Goal: Information Seeking & Learning: Learn about a topic

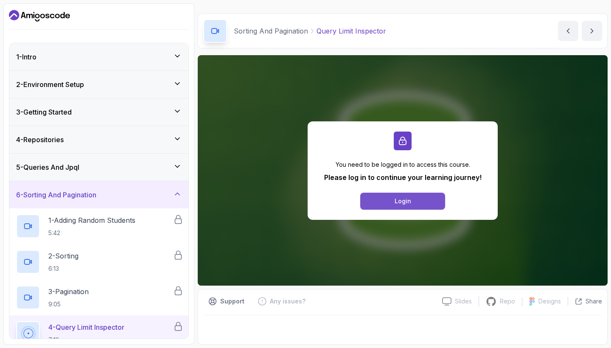
scroll to position [14, 0]
click at [404, 198] on div "Login" at bounding box center [403, 201] width 17 height 8
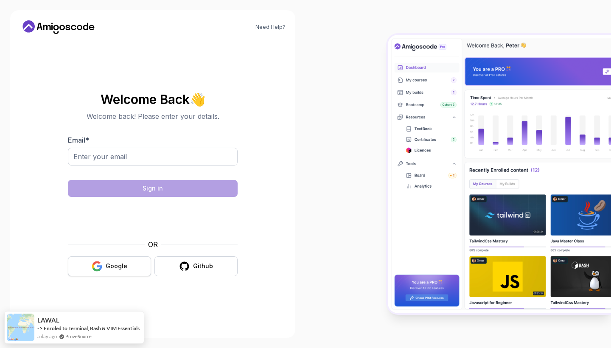
click at [130, 262] on button "Google" at bounding box center [109, 266] width 83 height 20
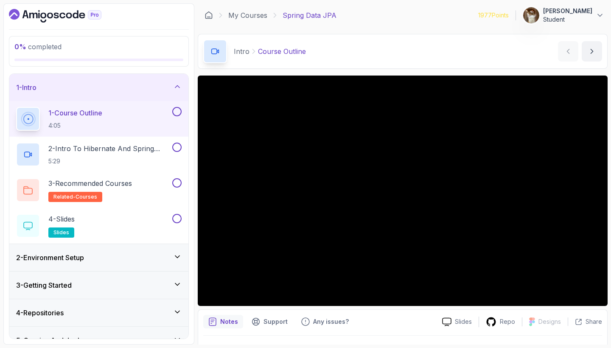
click at [152, 90] on div "1 - Intro" at bounding box center [98, 87] width 165 height 10
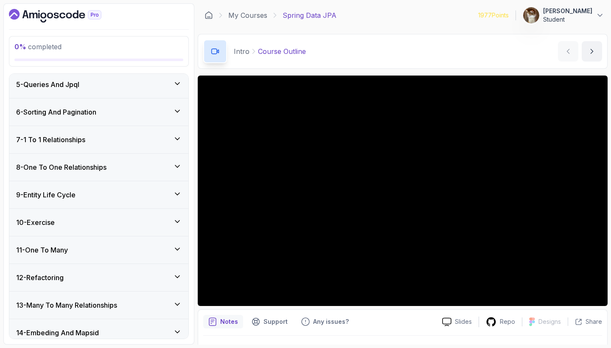
scroll to position [114, 0]
click at [150, 114] on div "6 - Sorting And Pagination" at bounding box center [98, 111] width 165 height 10
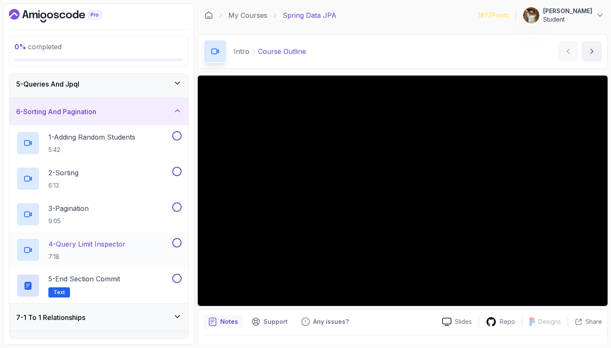
click at [152, 243] on div "4 - Query Limit Inspector 7:18" at bounding box center [93, 250] width 154 height 24
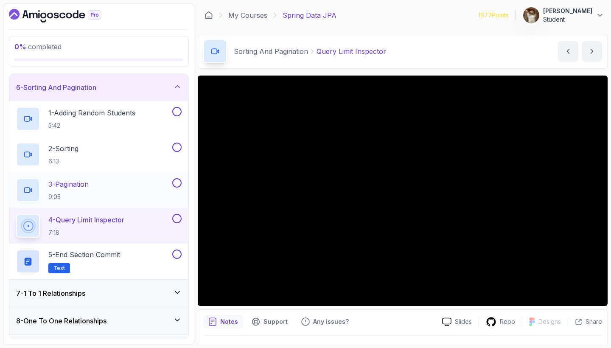
scroll to position [148, 0]
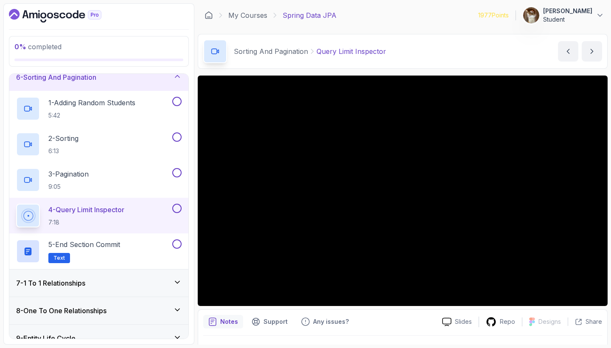
click at [146, 285] on div "7 - 1 To 1 Relationships" at bounding box center [98, 283] width 165 height 10
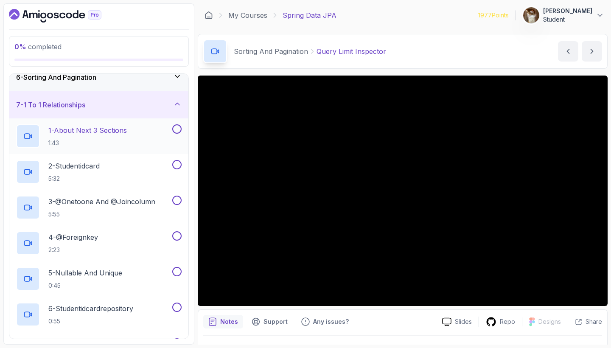
click at [127, 130] on p "1 - About Next 3 Sections" at bounding box center [87, 130] width 78 height 10
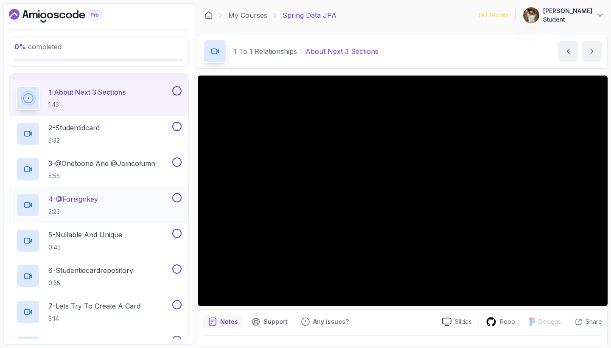
scroll to position [184, 0]
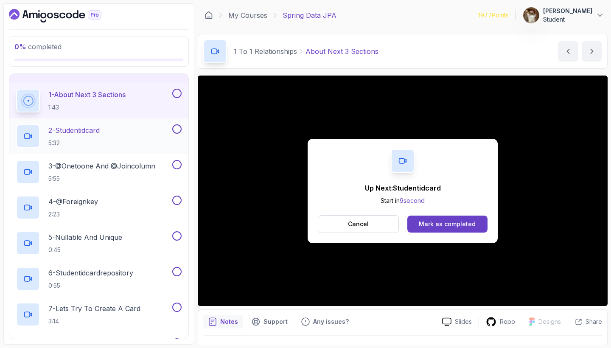
click at [76, 136] on h2 "2 - Studentidcard 5:32" at bounding box center [73, 136] width 51 height 22
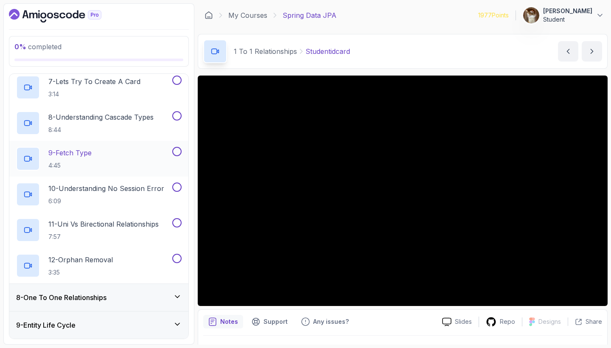
scroll to position [427, 0]
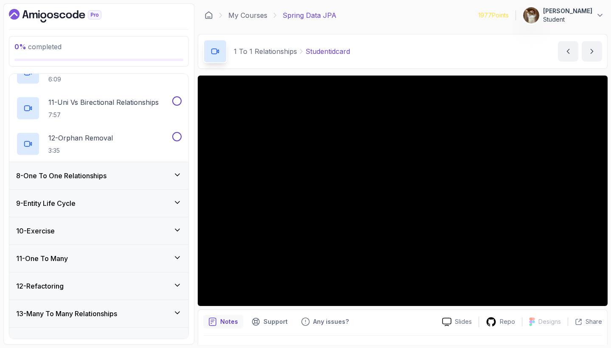
click at [163, 176] on div "8 - One To One Relationships" at bounding box center [98, 176] width 165 height 10
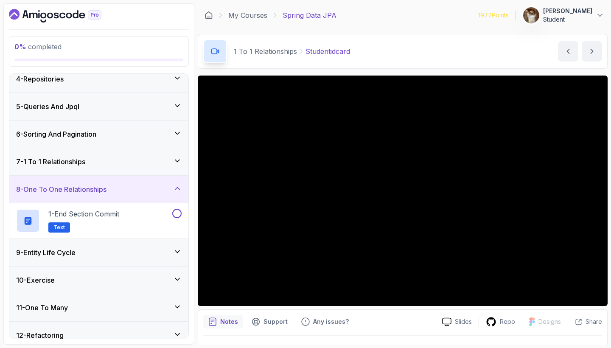
scroll to position [103, 0]
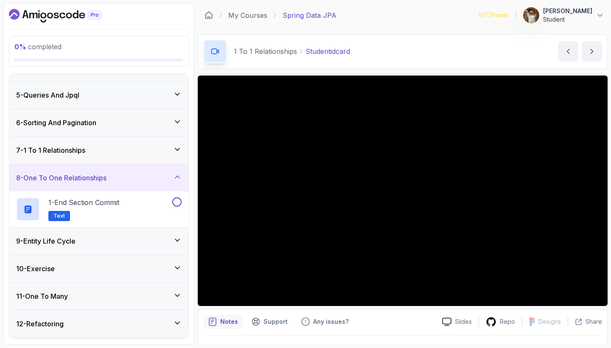
click at [176, 176] on icon at bounding box center [177, 177] width 8 height 8
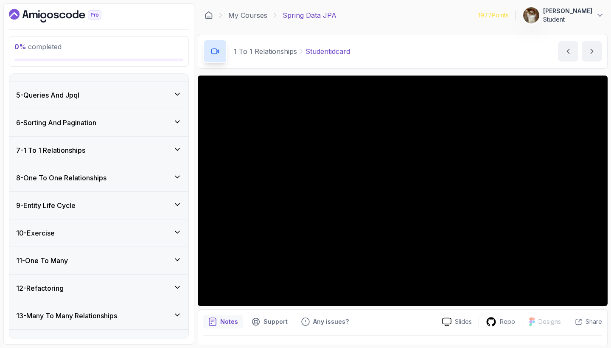
click at [178, 205] on icon at bounding box center [177, 205] width 4 height 2
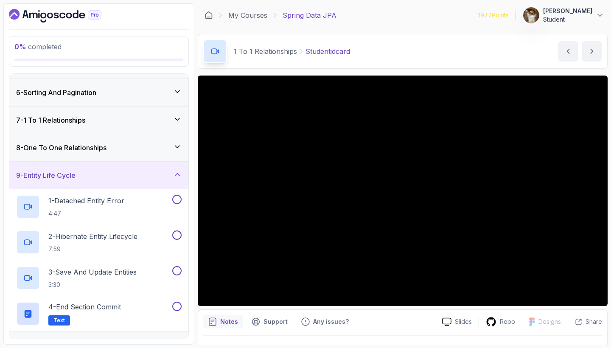
scroll to position [136, 0]
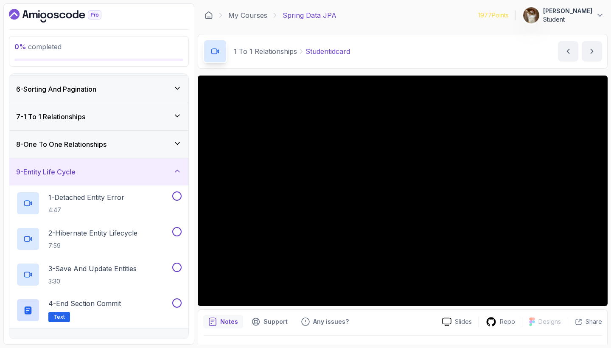
click at [176, 175] on icon at bounding box center [177, 171] width 8 height 8
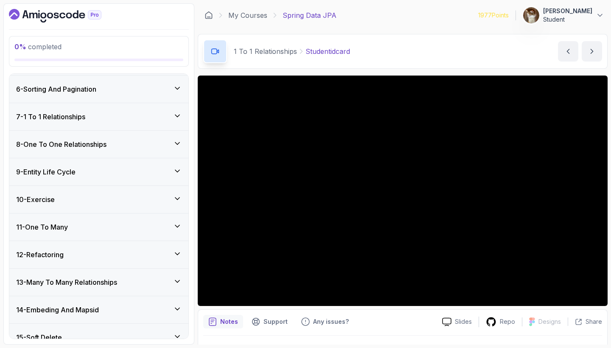
click at [177, 199] on icon at bounding box center [177, 199] width 4 height 2
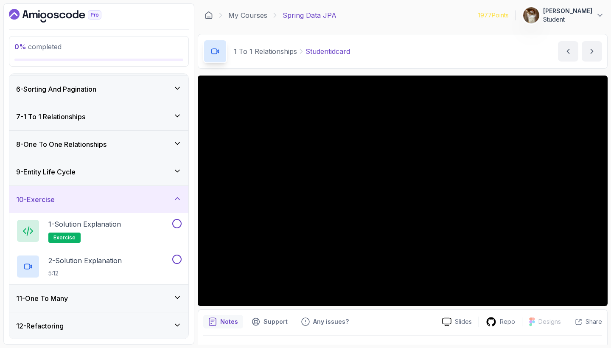
click at [177, 199] on icon at bounding box center [177, 198] width 8 height 8
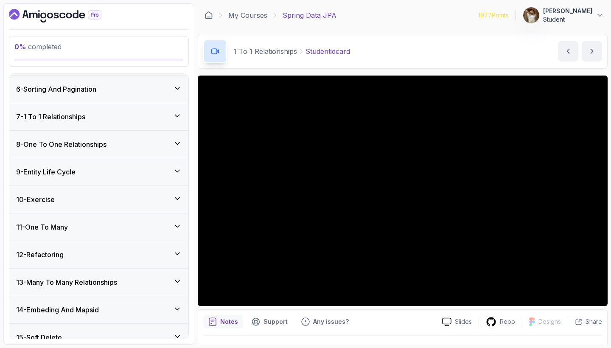
click at [172, 226] on div "11 - One To Many" at bounding box center [98, 227] width 165 height 10
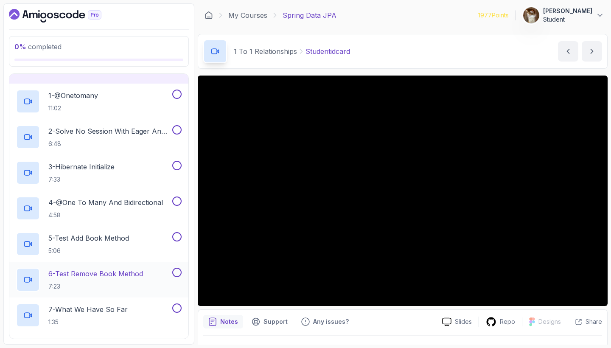
scroll to position [283, 0]
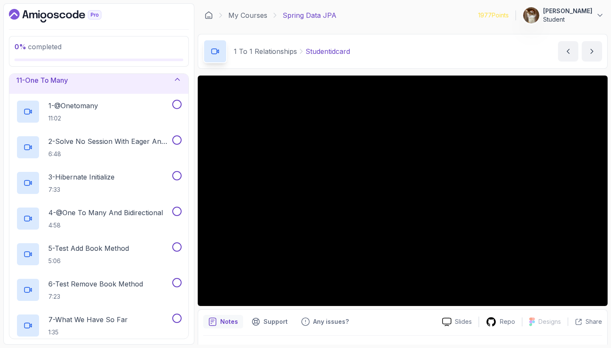
click at [179, 82] on icon at bounding box center [177, 79] width 8 height 8
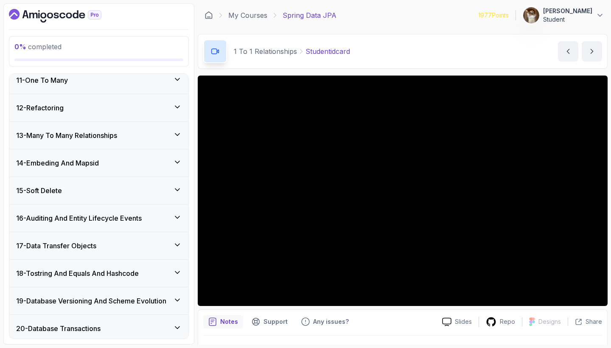
click at [174, 110] on icon at bounding box center [177, 107] width 8 height 8
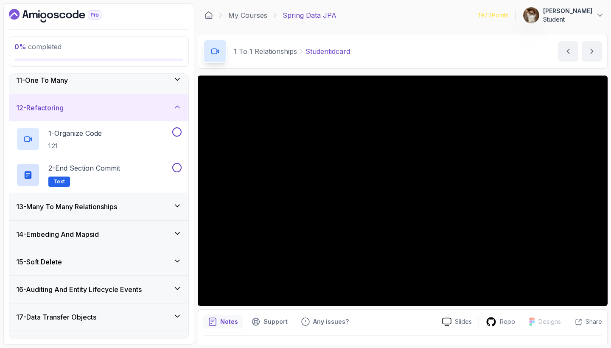
click at [174, 110] on icon at bounding box center [177, 107] width 8 height 8
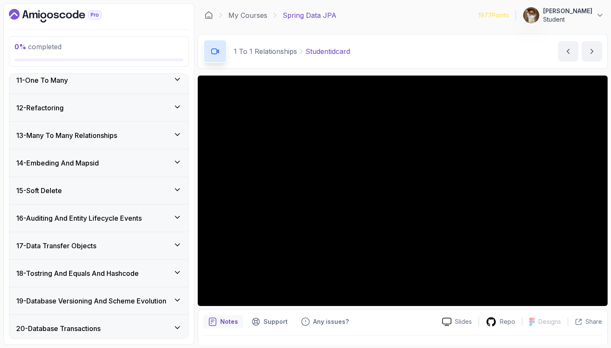
click at [173, 134] on icon at bounding box center [177, 134] width 8 height 8
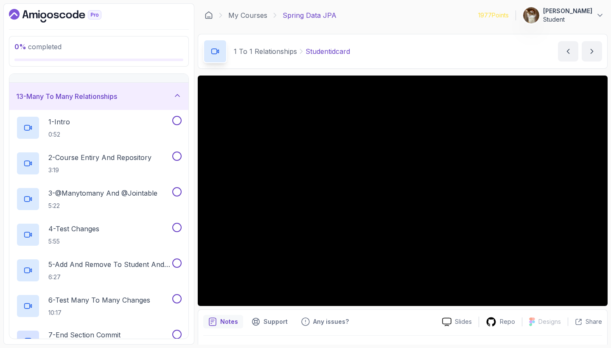
click at [175, 102] on div "13 - Many To Many Relationships" at bounding box center [98, 96] width 179 height 27
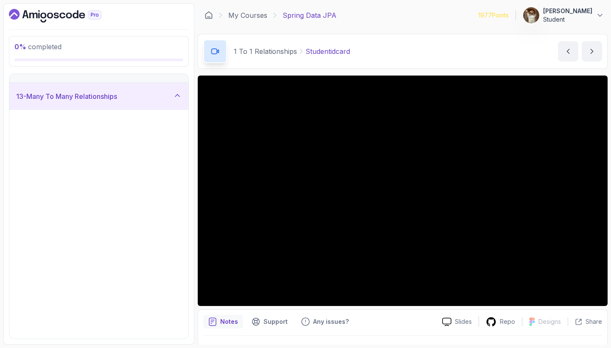
scroll to position [314, 0]
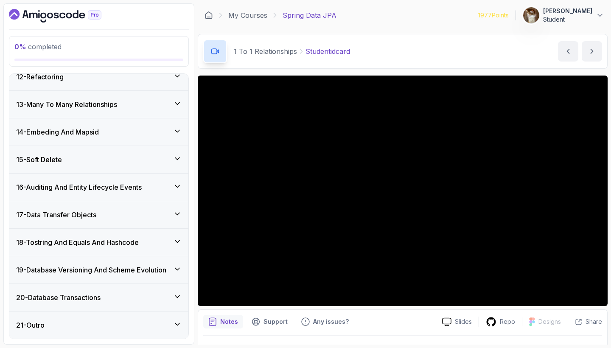
click at [170, 132] on div "14 - Embeding And Mapsid" at bounding box center [98, 132] width 165 height 10
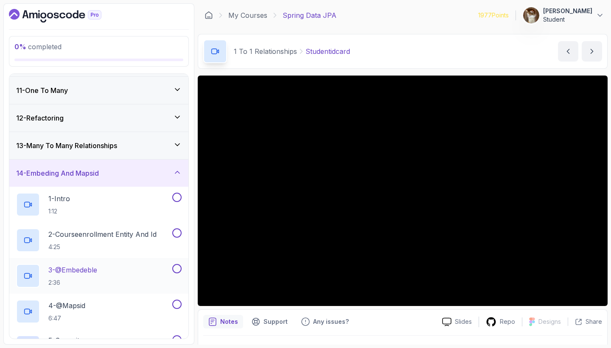
scroll to position [264, 0]
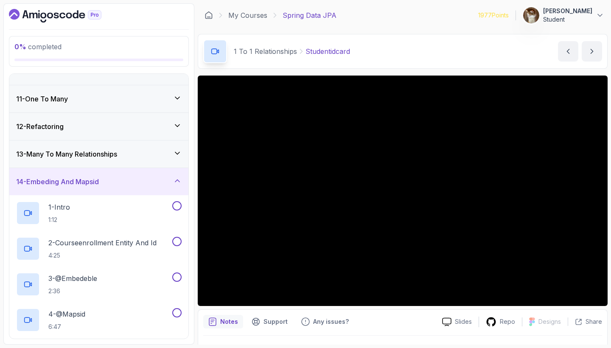
click at [176, 179] on icon at bounding box center [177, 180] width 8 height 8
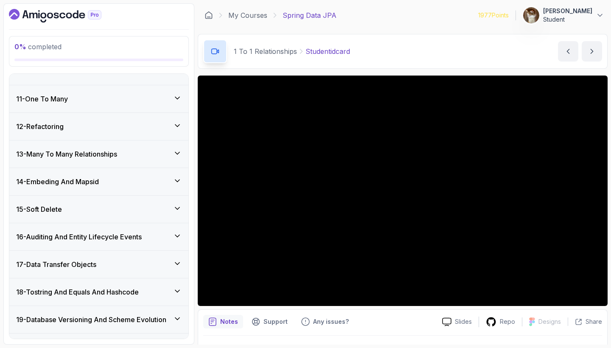
click at [176, 179] on icon at bounding box center [177, 180] width 8 height 8
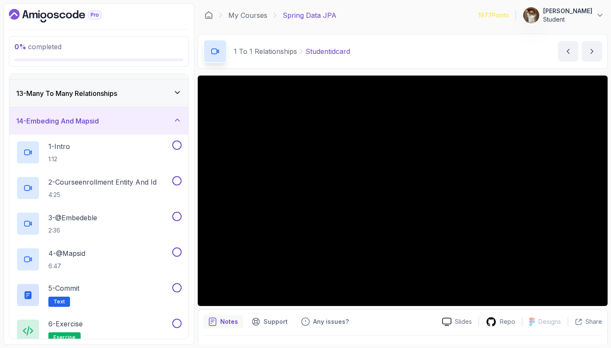
scroll to position [303, 0]
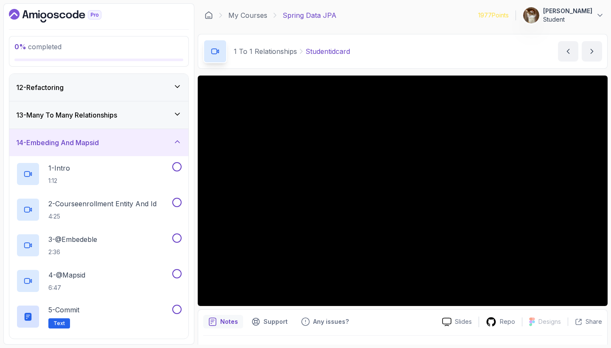
click at [174, 144] on icon at bounding box center [177, 141] width 8 height 8
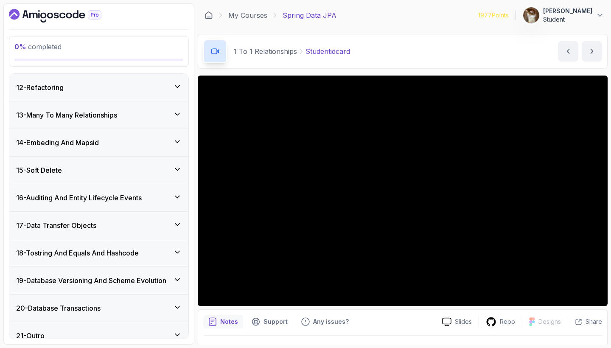
click at [171, 170] on div "15 - Soft Delete" at bounding box center [98, 170] width 165 height 10
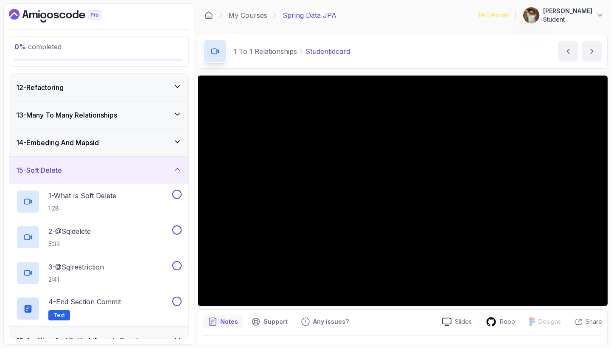
click at [171, 170] on div "15 - Soft Delete" at bounding box center [98, 170] width 165 height 10
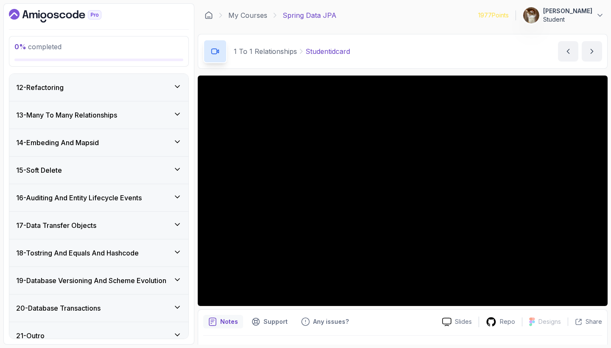
click at [175, 201] on icon at bounding box center [177, 197] width 8 height 8
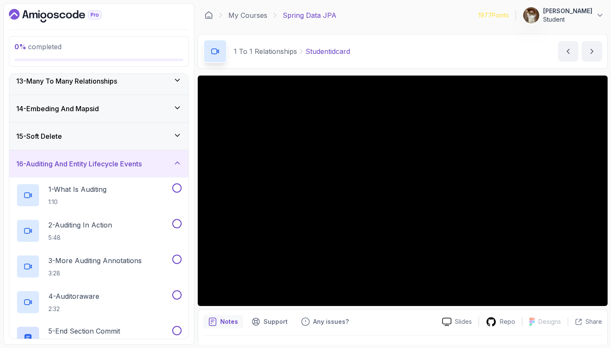
click at [178, 163] on icon at bounding box center [177, 163] width 8 height 8
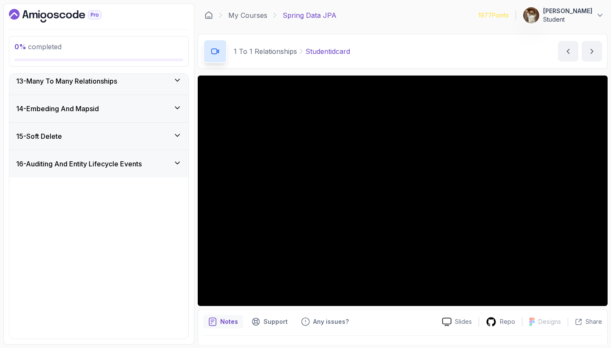
scroll to position [314, 0]
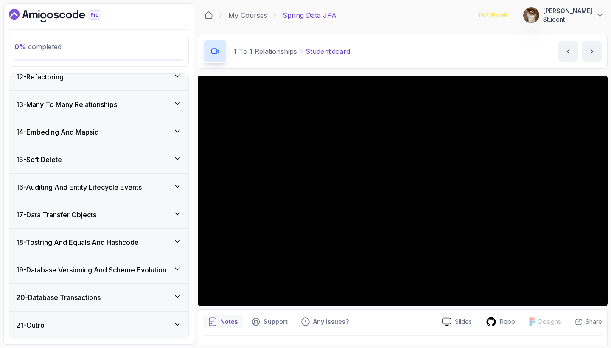
click at [177, 206] on div "17 - Data Transfer Objects" at bounding box center [98, 214] width 179 height 27
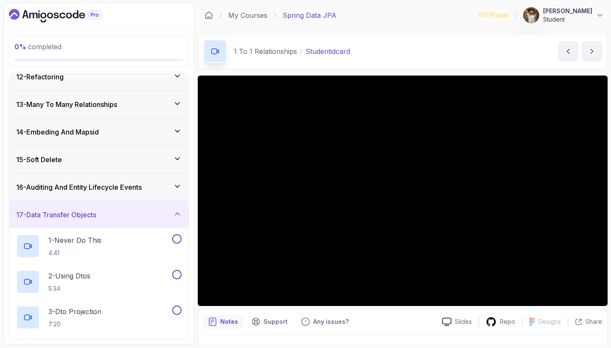
click at [177, 206] on div "17 - Data Transfer Objects" at bounding box center [98, 214] width 179 height 27
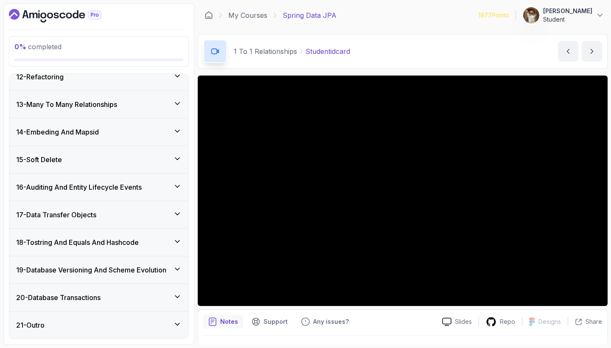
click at [173, 243] on icon at bounding box center [177, 241] width 8 height 8
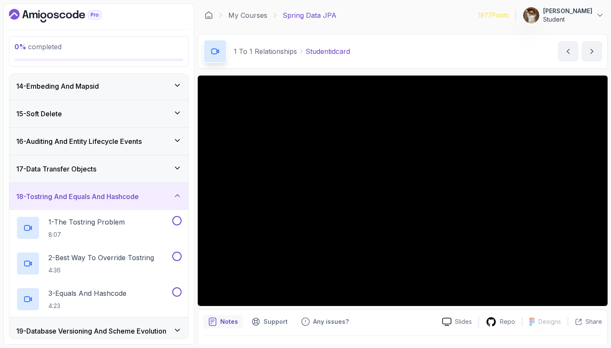
click at [179, 199] on icon at bounding box center [177, 195] width 8 height 8
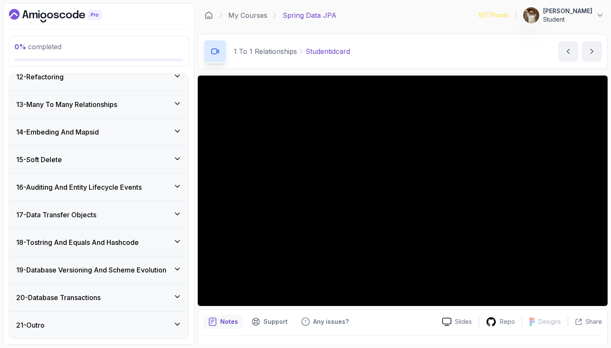
click at [174, 267] on icon at bounding box center [177, 269] width 8 height 8
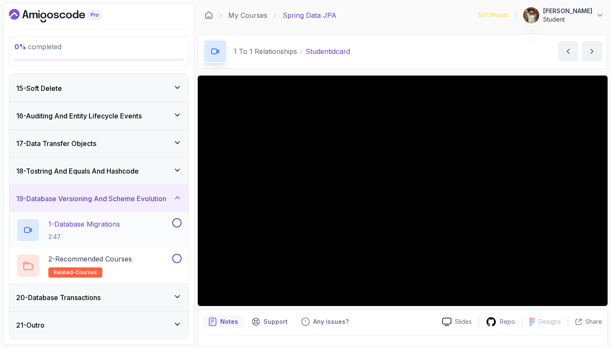
scroll to position [385, 0]
click at [174, 203] on div "19 - Database Versioning And Scheme Evolution" at bounding box center [98, 198] width 165 height 10
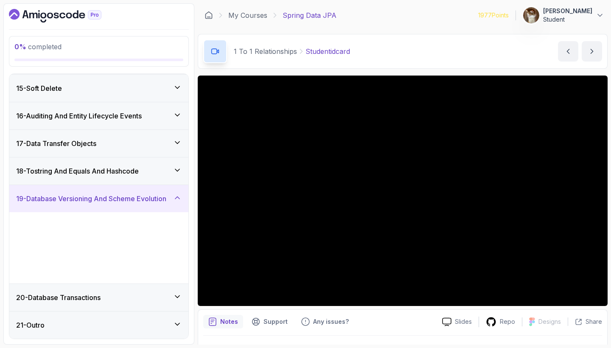
scroll to position [314, 0]
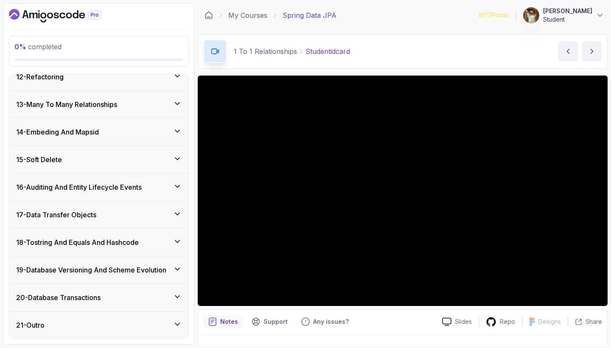
click at [171, 297] on div "20 - Database Transactions" at bounding box center [98, 297] width 165 height 10
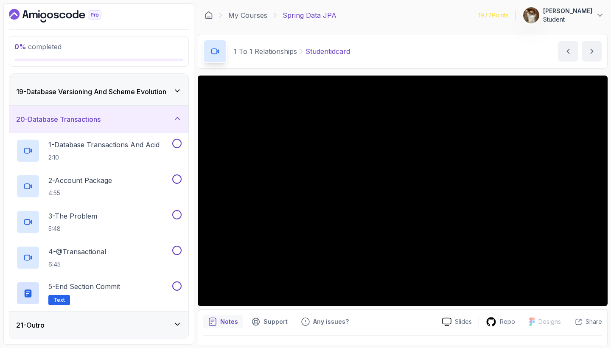
click at [168, 110] on div "20 - Database Transactions" at bounding box center [98, 119] width 179 height 27
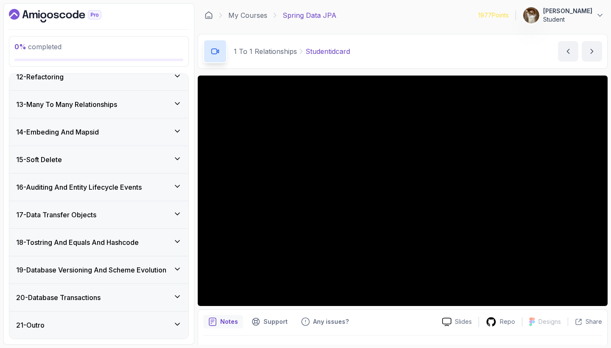
scroll to position [0, 0]
click at [166, 334] on div "21 - Outro" at bounding box center [98, 324] width 179 height 27
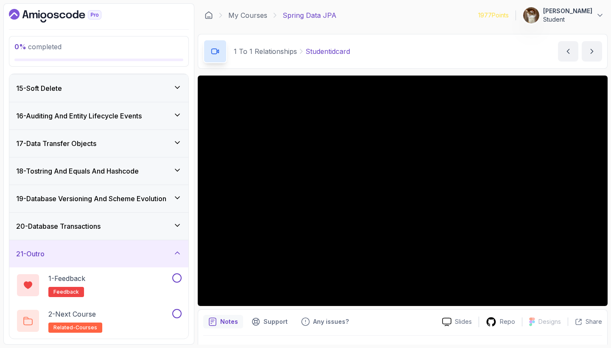
click at [171, 250] on div "21 - Outro" at bounding box center [98, 254] width 165 height 10
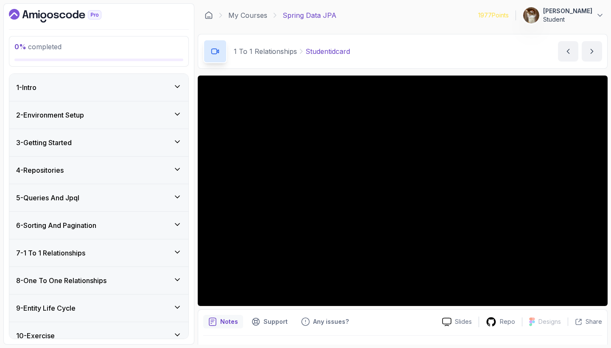
click at [168, 252] on div "7 - 1 To 1 Relationships" at bounding box center [98, 253] width 165 height 10
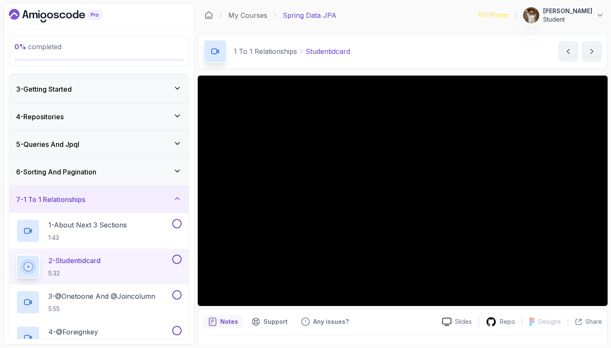
scroll to position [52, 0]
click at [175, 141] on icon at bounding box center [177, 144] width 8 height 8
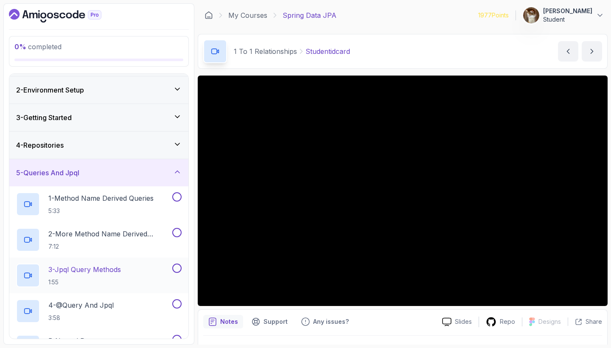
scroll to position [15, 0]
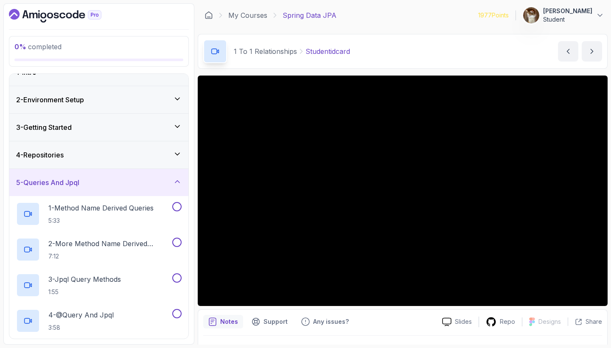
click at [178, 180] on icon at bounding box center [177, 181] width 8 height 8
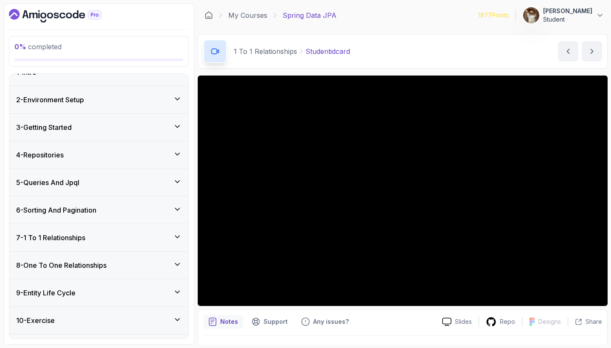
click at [171, 208] on div "6 - Sorting And Pagination" at bounding box center [98, 210] width 165 height 10
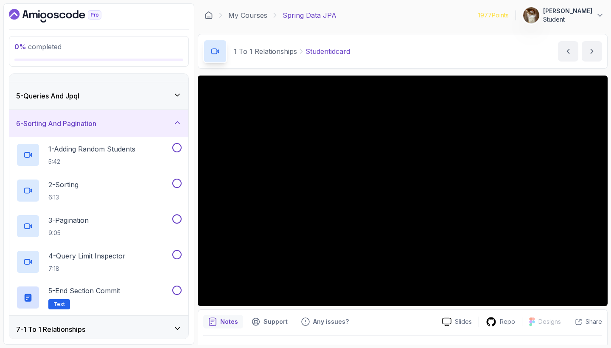
scroll to position [89, 0]
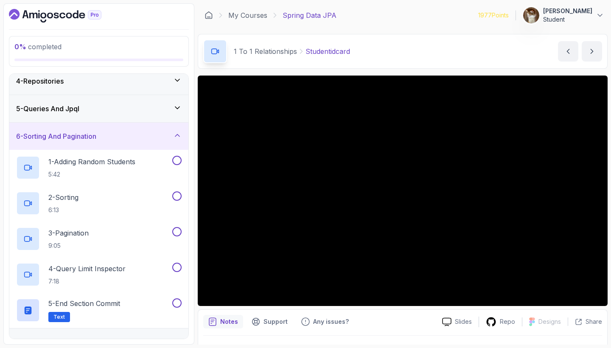
click at [176, 139] on icon at bounding box center [177, 135] width 8 height 8
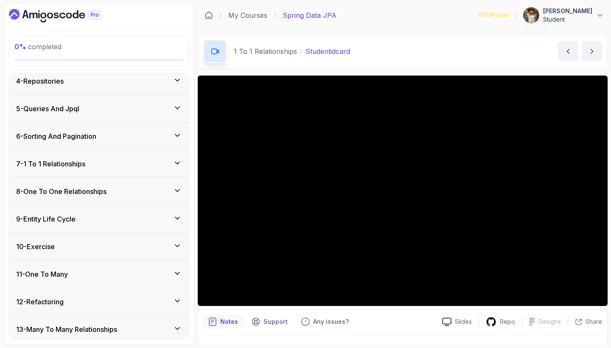
click at [169, 161] on div "7 - 1 To 1 Relationships" at bounding box center [98, 164] width 165 height 10
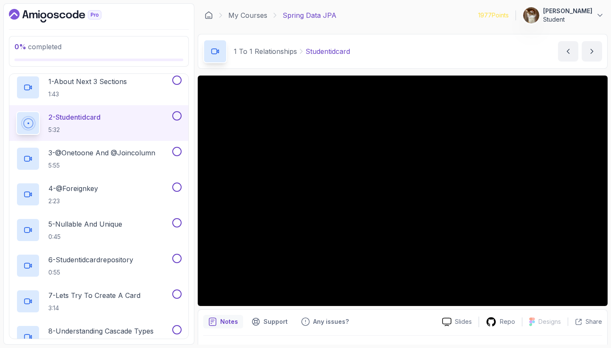
scroll to position [169, 0]
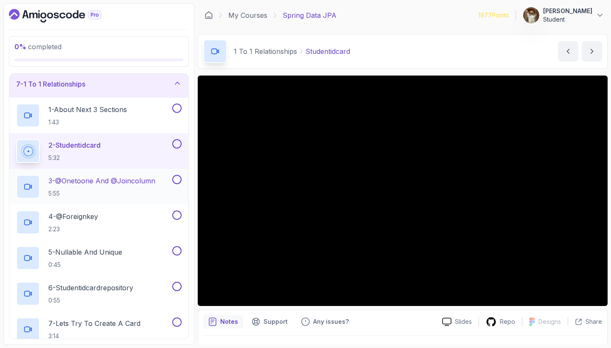
click at [81, 182] on p "3 - @Onetoone And @Joincolumn" at bounding box center [101, 181] width 107 height 10
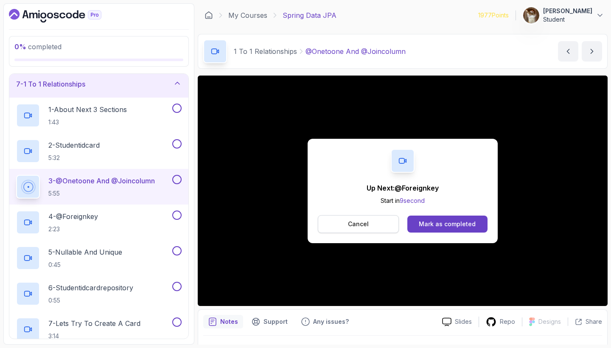
click at [360, 226] on p "Cancel" at bounding box center [358, 224] width 21 height 8
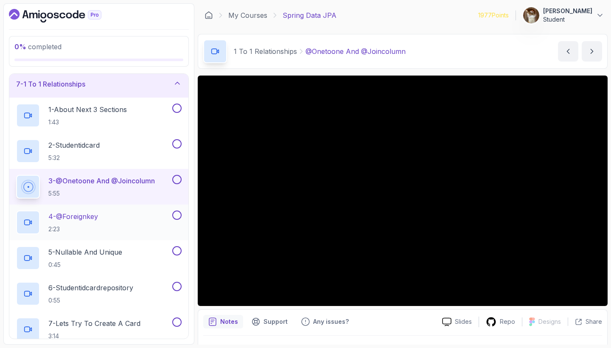
click at [88, 221] on p "4 - @Foreignkey" at bounding box center [73, 216] width 50 height 10
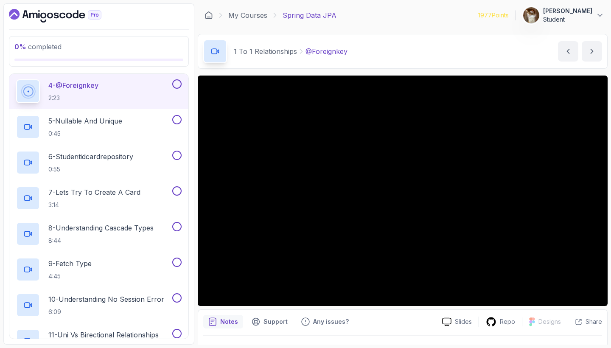
scroll to position [303, 0]
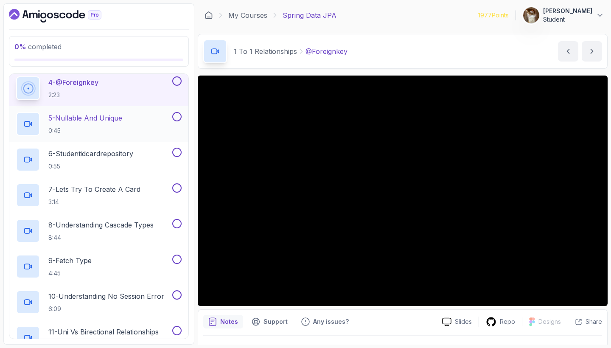
click at [98, 125] on h2 "5 - Nullable And Unique 0:45" at bounding box center [85, 124] width 74 height 22
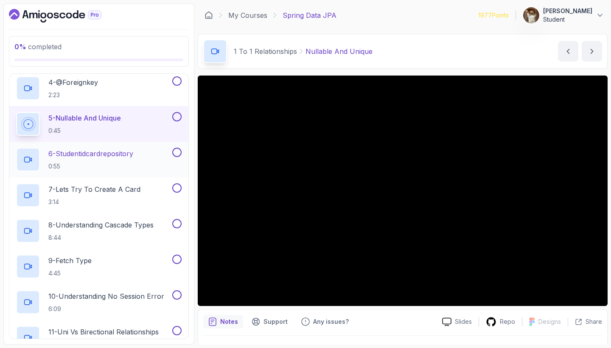
click at [56, 160] on h2 "6 - Studentidcardrepository 0:55" at bounding box center [90, 159] width 85 height 22
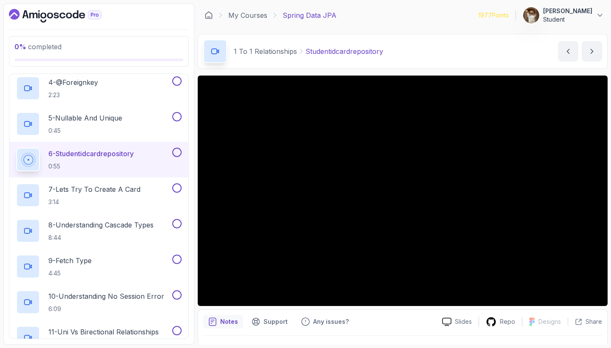
click at [421, 56] on div "1 To 1 Relationships Studentidcardrepository Studentidcardrepository by nelson" at bounding box center [403, 51] width 410 height 35
click at [120, 185] on p "7 - Lets Try To Create A Card" at bounding box center [94, 189] width 92 height 10
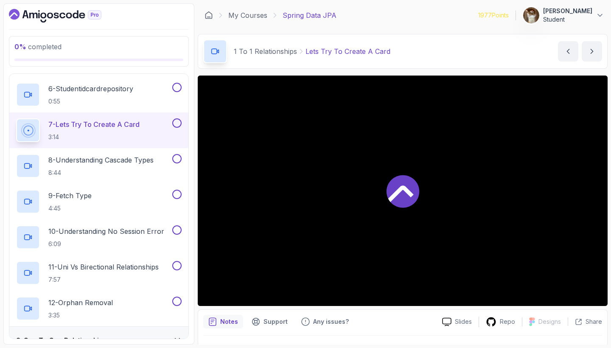
scroll to position [371, 0]
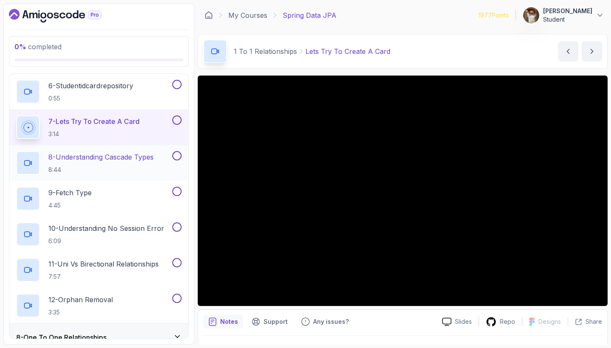
click at [106, 162] on p "8 - Understanding Cascade Types" at bounding box center [100, 157] width 105 height 10
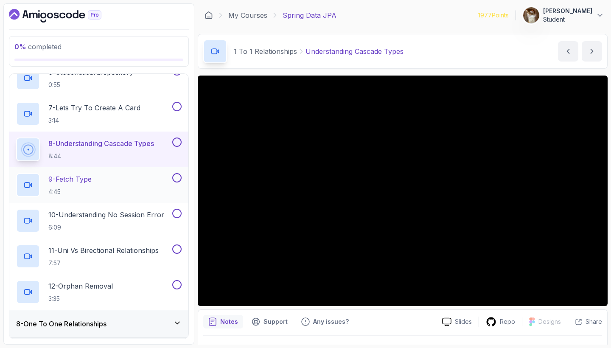
click at [96, 196] on div "9 - Fetch Type 4:45" at bounding box center [93, 185] width 154 height 24
